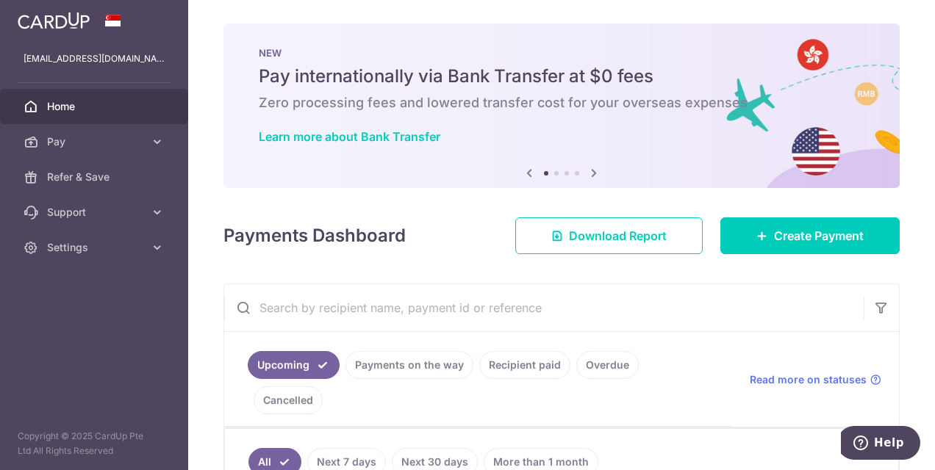
scroll to position [215, 0]
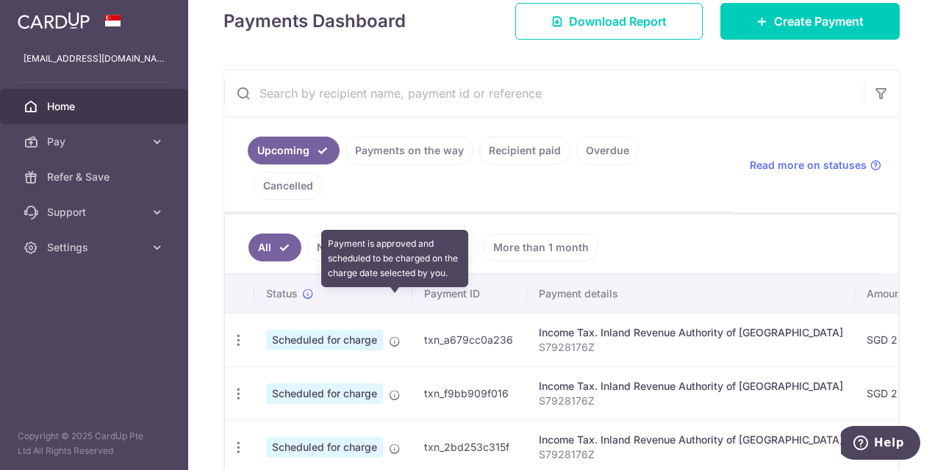
click at [391, 336] on icon at bounding box center [395, 342] width 12 height 12
click at [397, 336] on icon at bounding box center [395, 342] width 12 height 12
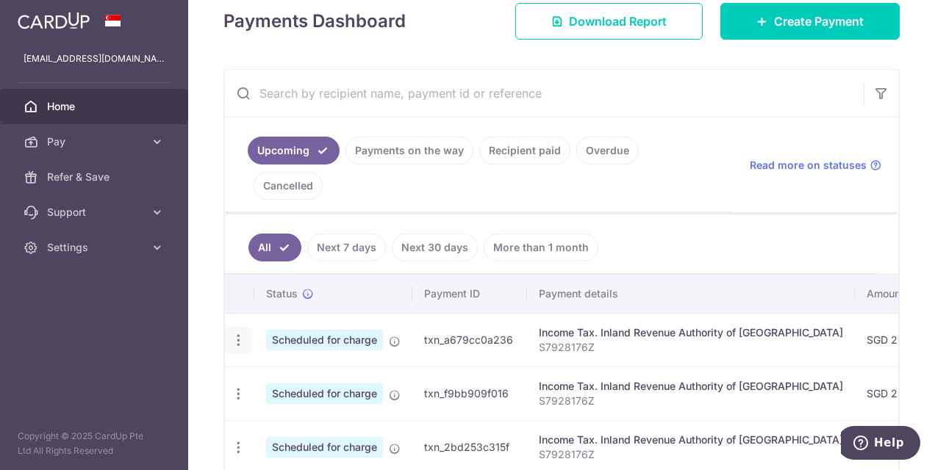
click at [233, 333] on icon "button" at bounding box center [238, 340] width 15 height 15
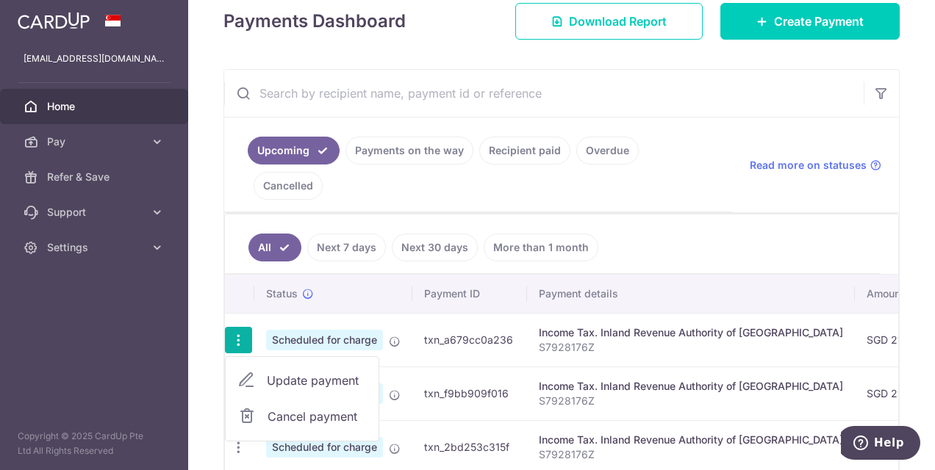
click at [444, 313] on td "txn_a679cc0a236" at bounding box center [469, 340] width 115 height 54
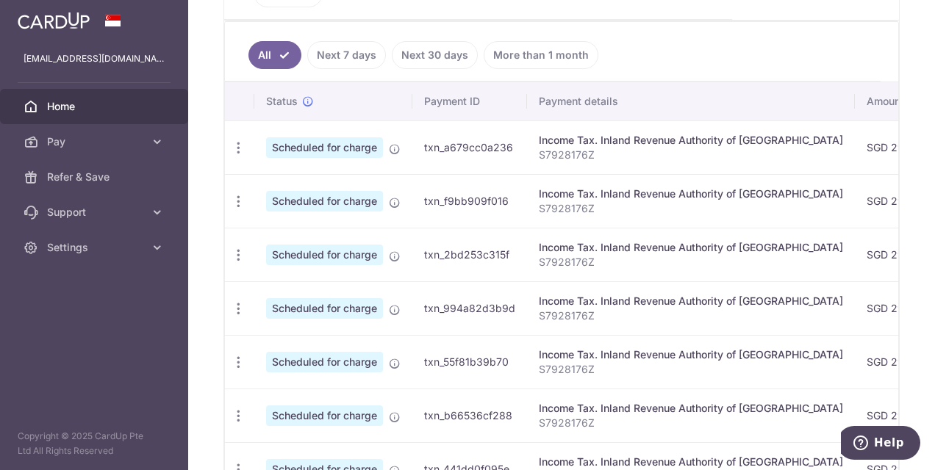
scroll to position [408, 0]
click at [401, 120] on td "Scheduled for charge Payment is approved and scheduled to be charged on the cha…" at bounding box center [333, 147] width 158 height 54
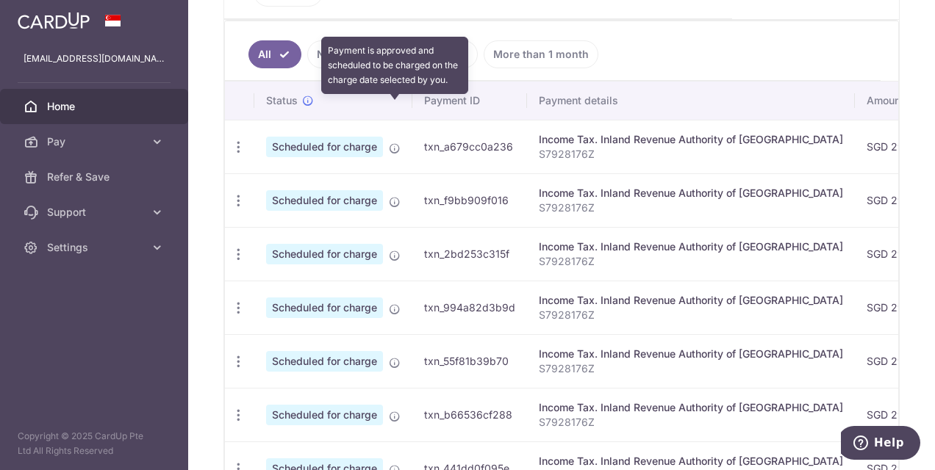
click at [393, 143] on icon at bounding box center [395, 149] width 12 height 12
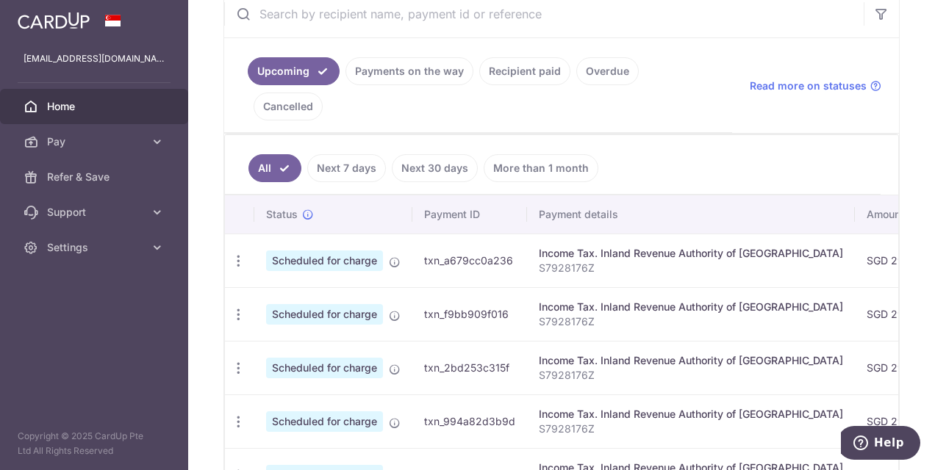
scroll to position [293, 0]
click at [242, 254] on icon "button" at bounding box center [238, 261] width 15 height 15
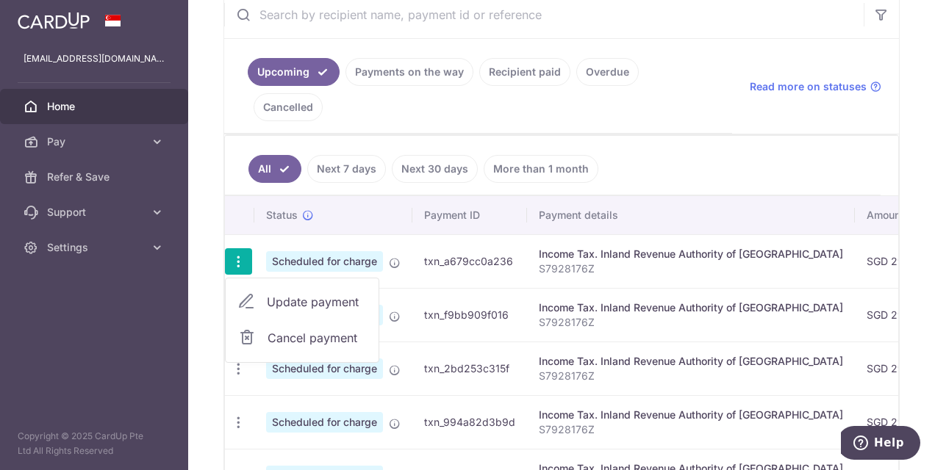
click at [308, 293] on span "Update payment" at bounding box center [317, 302] width 100 height 18
radio input "true"
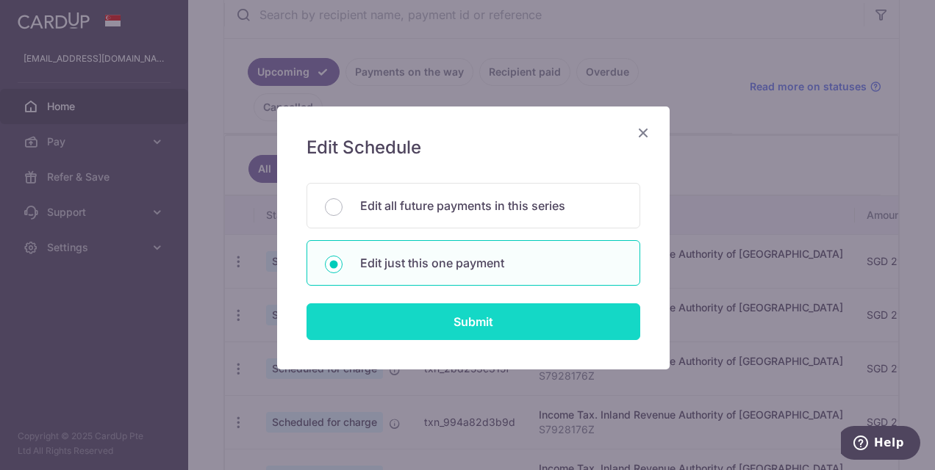
click at [486, 317] on input "Submit" at bounding box center [473, 321] width 334 height 37
radio input "true"
type input "294.37"
type input "[DATE]"
type input "S7928176Z"
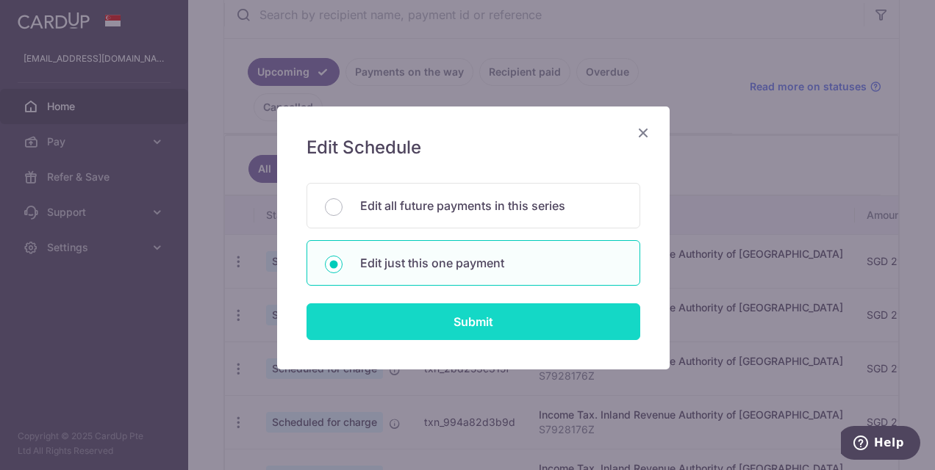
type input "MLTAX25R"
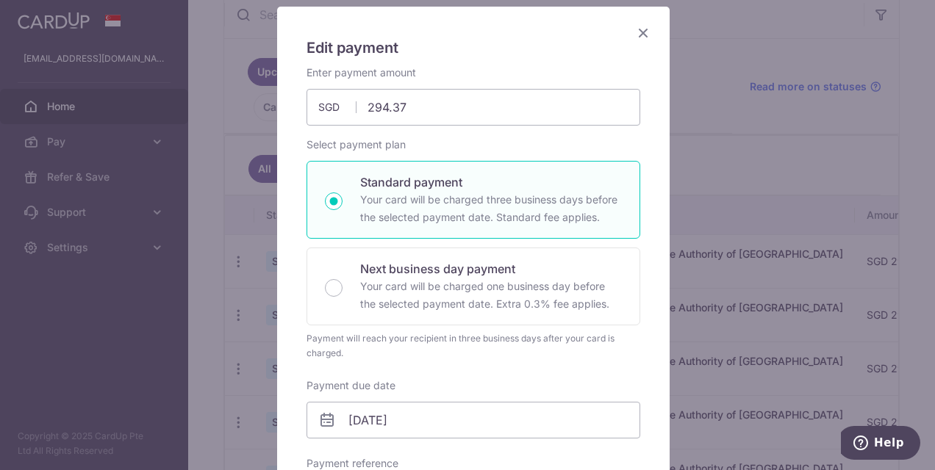
scroll to position [100, 0]
click at [639, 37] on icon "Close" at bounding box center [643, 33] width 18 height 18
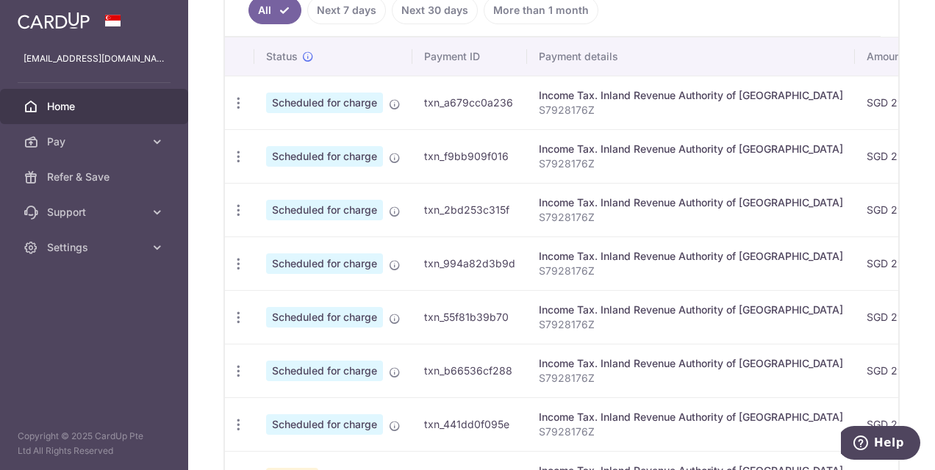
scroll to position [524, 0]
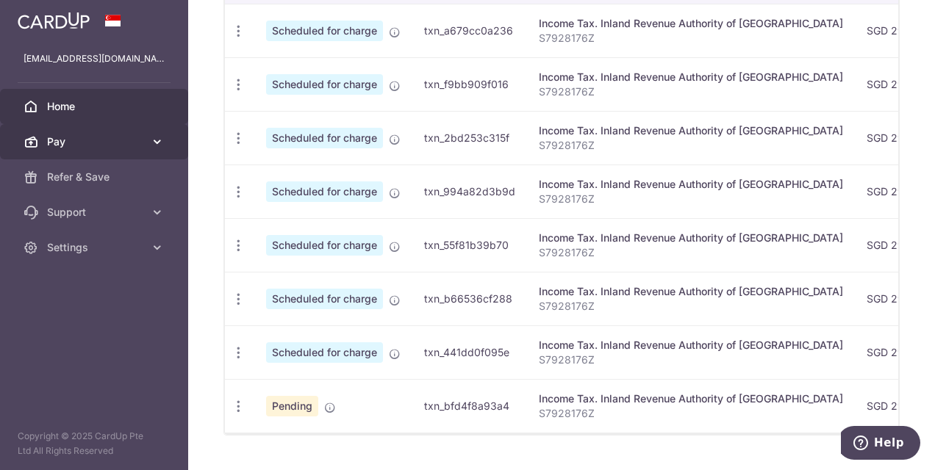
click at [154, 143] on icon at bounding box center [157, 141] width 15 height 15
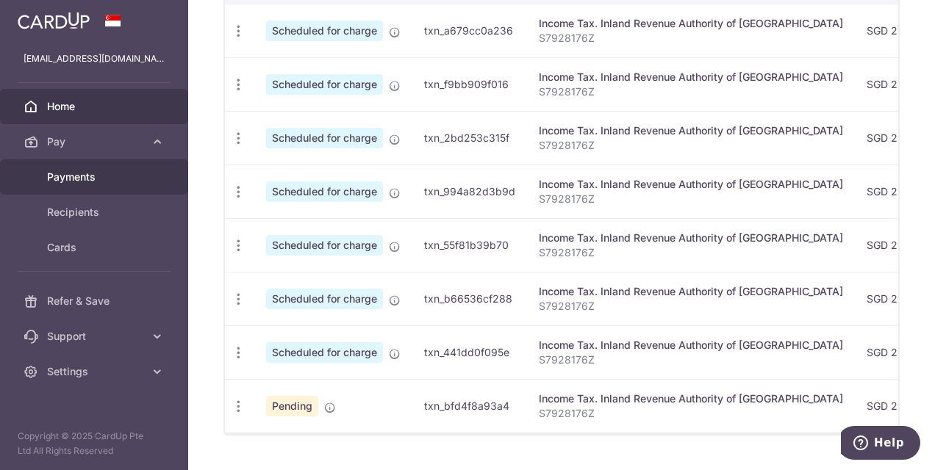
click at [81, 175] on span "Payments" at bounding box center [95, 177] width 97 height 15
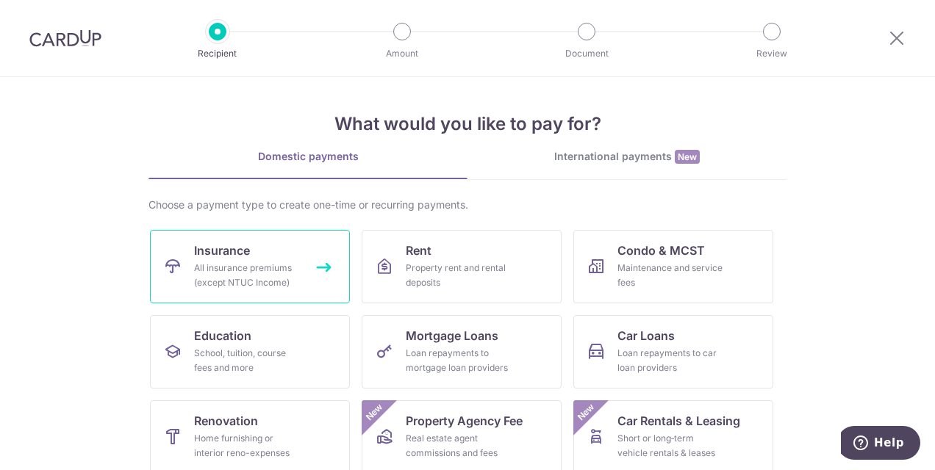
scroll to position [187, 0]
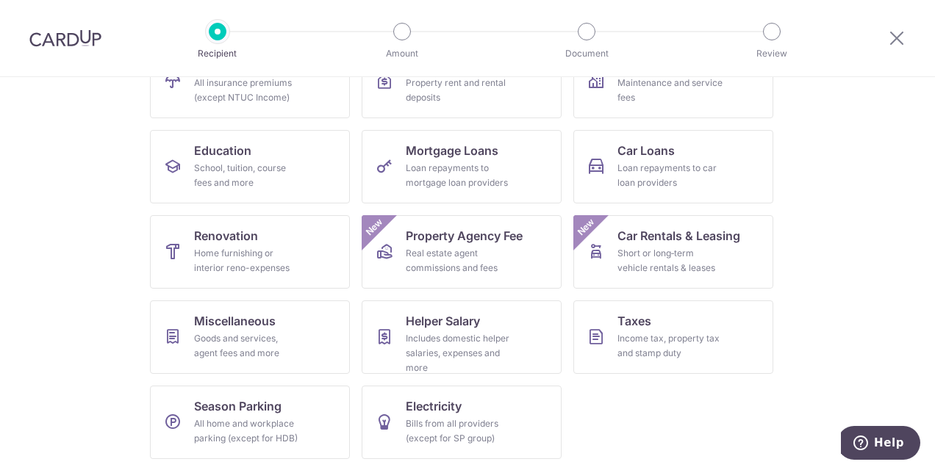
click at [885, 38] on div at bounding box center [896, 38] width 76 height 76
click at [899, 35] on icon at bounding box center [897, 38] width 18 height 18
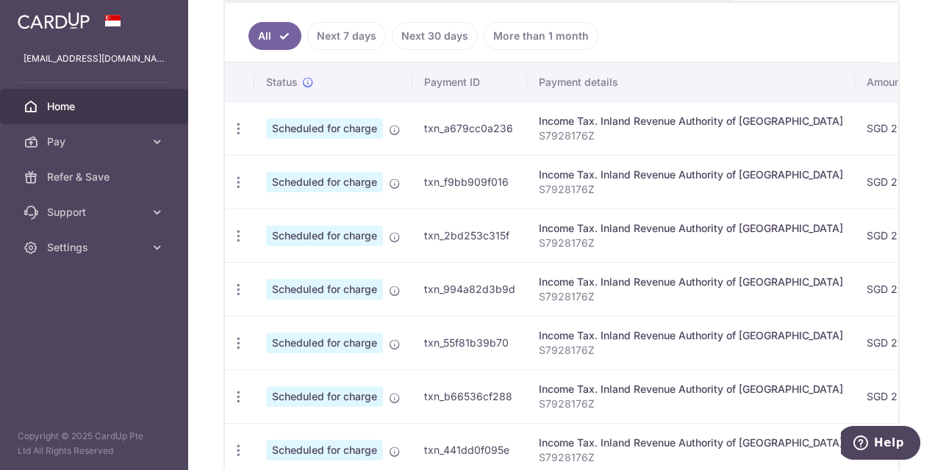
scroll to position [408, 0]
click at [162, 147] on icon at bounding box center [157, 141] width 15 height 15
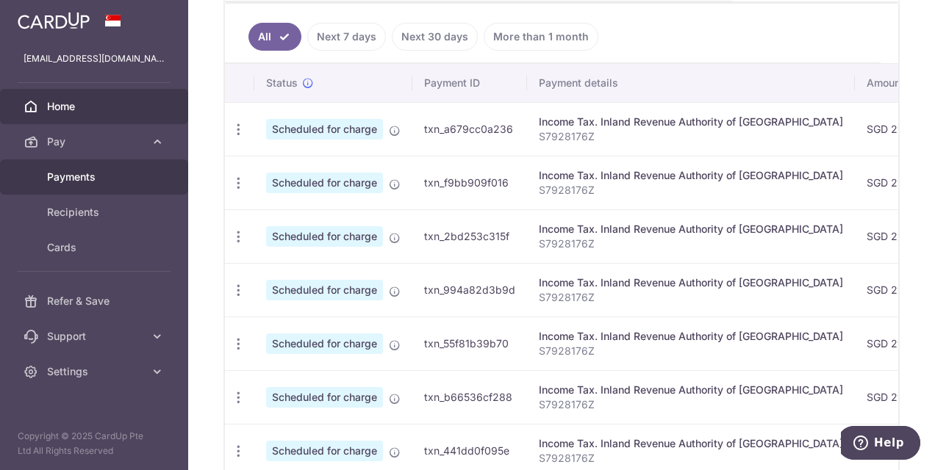
click at [83, 176] on span "Payments" at bounding box center [95, 177] width 97 height 15
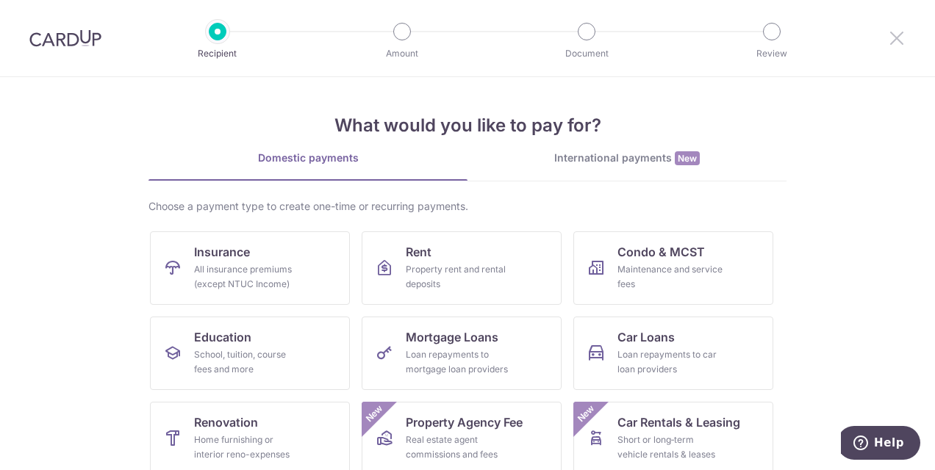
click at [895, 34] on icon at bounding box center [897, 38] width 18 height 18
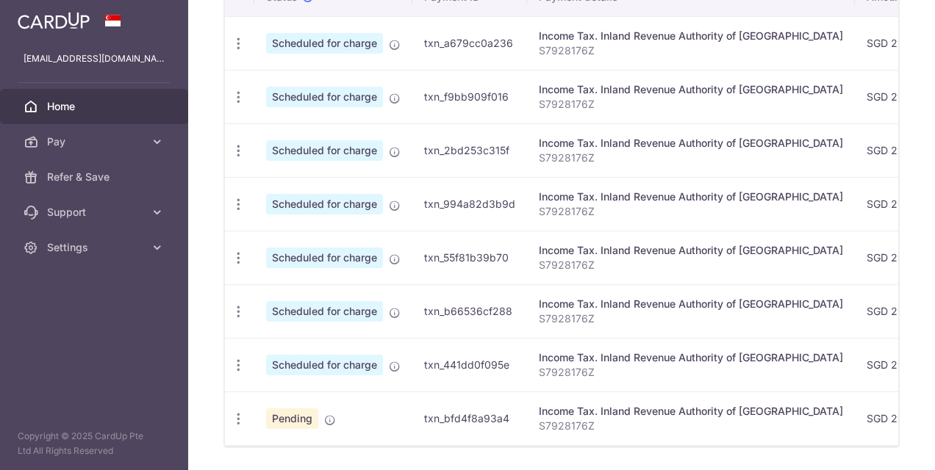
scroll to position [506, 0]
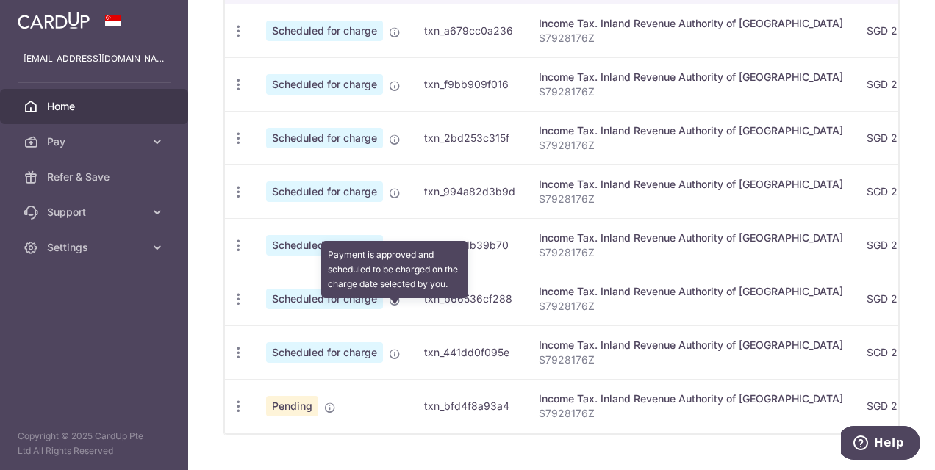
click at [392, 348] on icon at bounding box center [395, 354] width 12 height 12
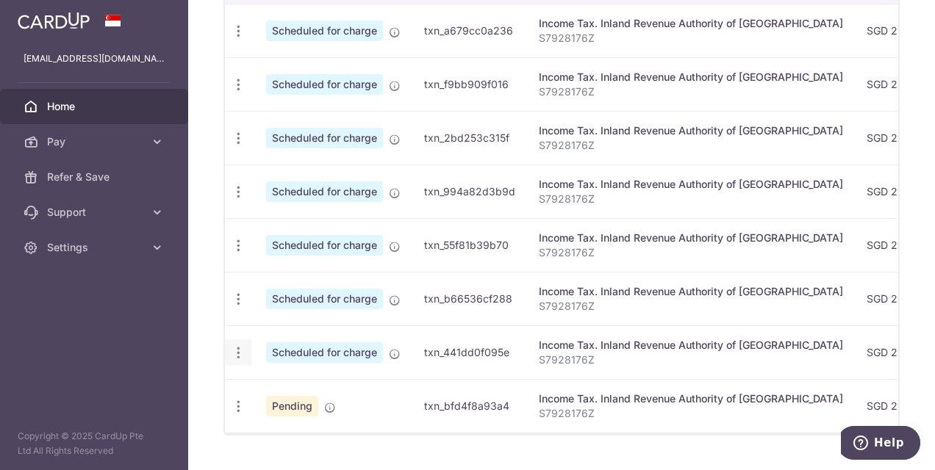
click at [241, 39] on icon "button" at bounding box center [238, 31] width 15 height 15
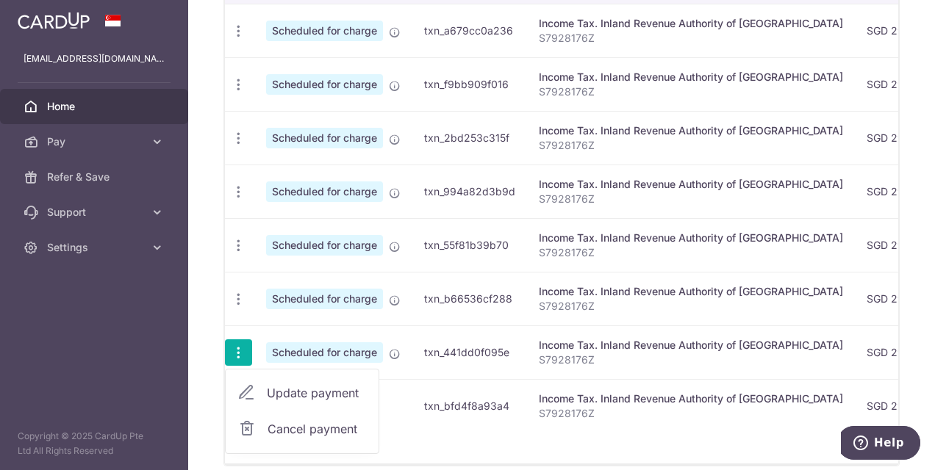
click at [289, 384] on span "Update payment" at bounding box center [317, 393] width 100 height 18
radio input "true"
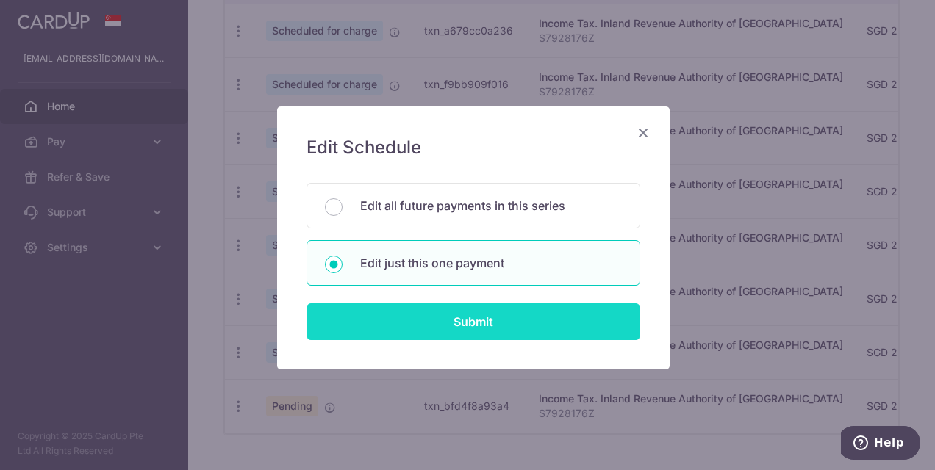
click at [414, 313] on input "Submit" at bounding box center [473, 321] width 334 height 37
radio input "true"
type input "294.37"
type input "[DATE]"
type input "S7928176Z"
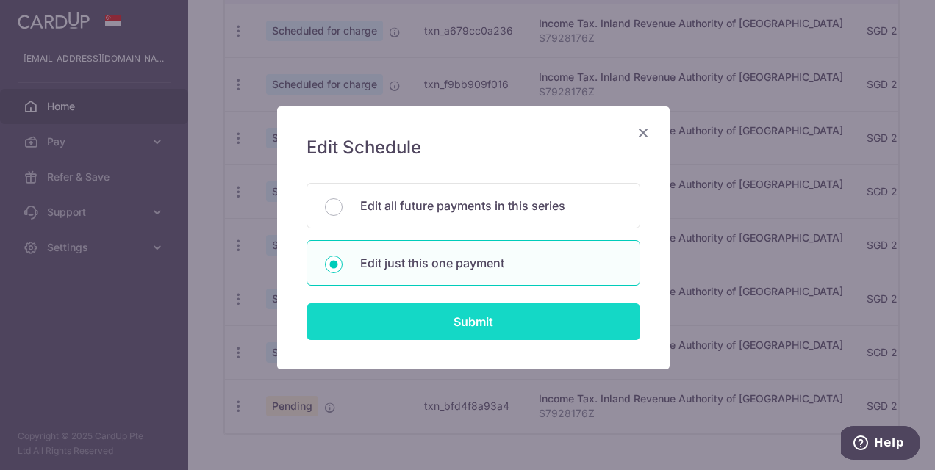
type input "MLTAX25R"
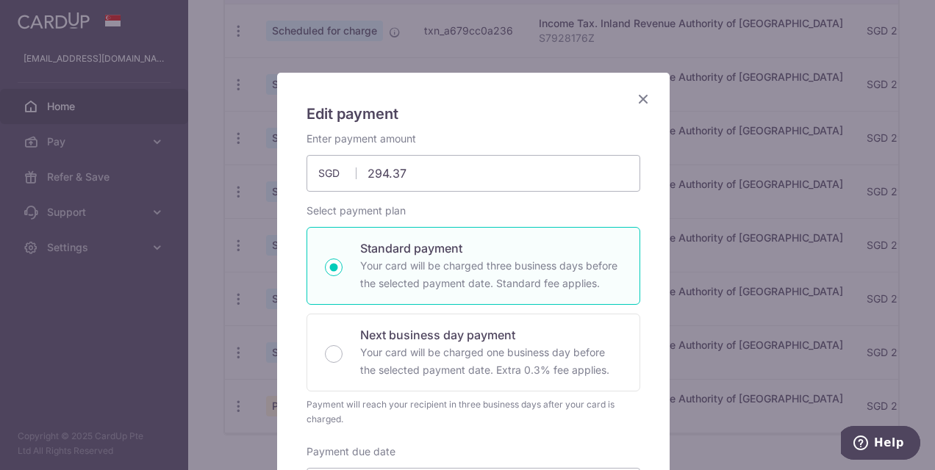
scroll to position [32, 0]
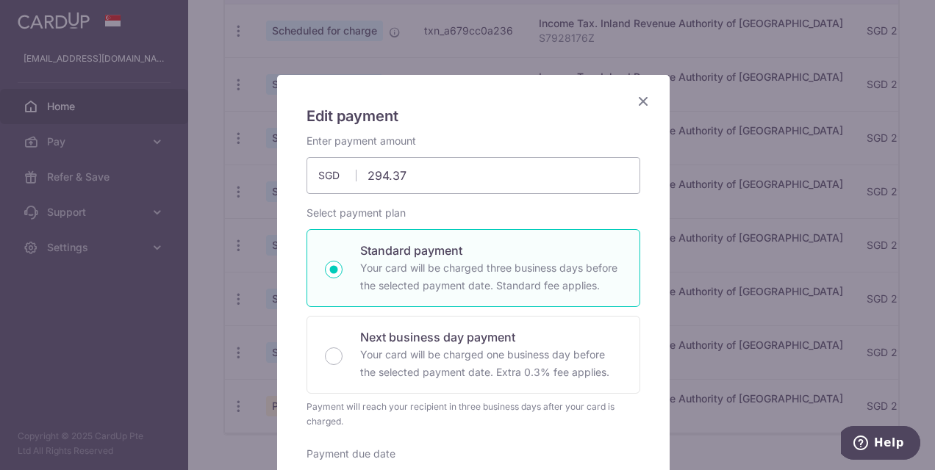
click at [636, 98] on icon "Close" at bounding box center [643, 101] width 18 height 18
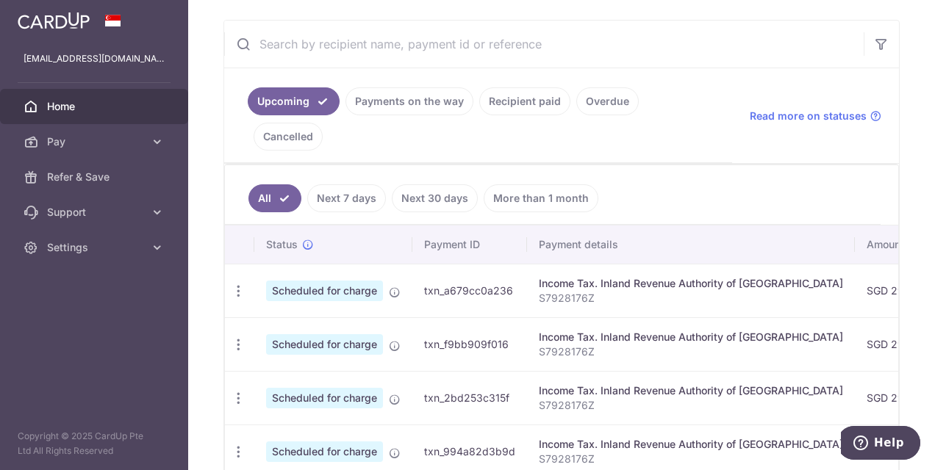
scroll to position [305, 0]
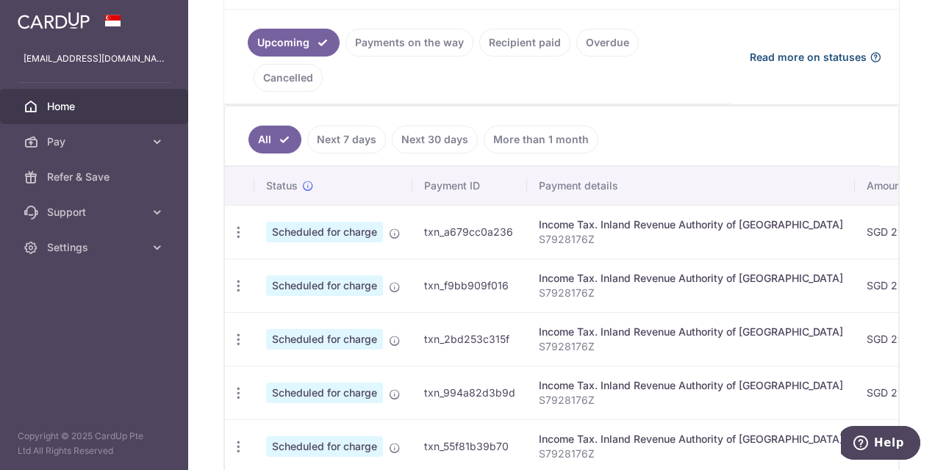
click at [768, 50] on span "Read more on statuses" at bounding box center [807, 57] width 117 height 15
click at [323, 64] on link "Cancelled" at bounding box center [287, 78] width 69 height 28
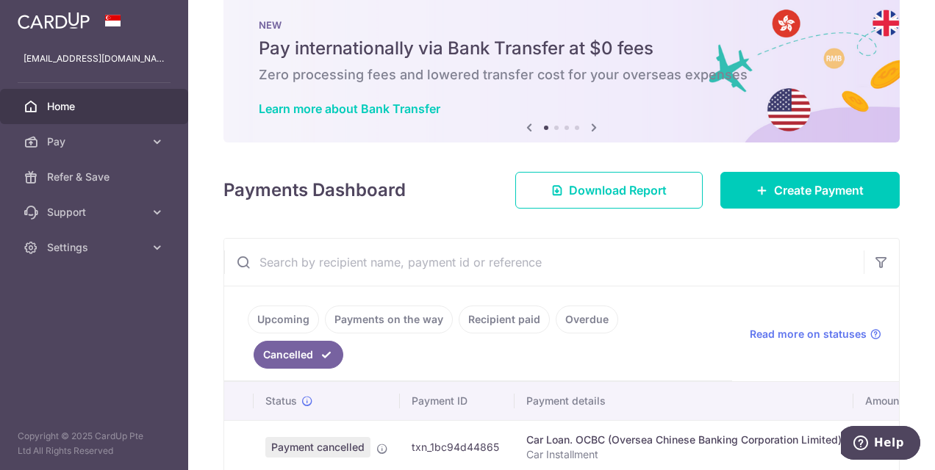
scroll to position [26, 0]
